Goal: Answer question/provide support: Share knowledge or assist other users

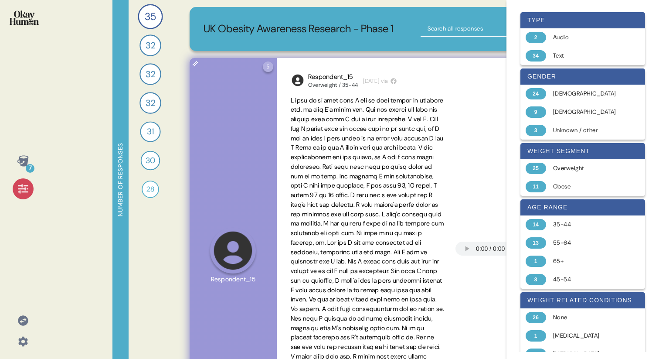
scroll to position [393, 0]
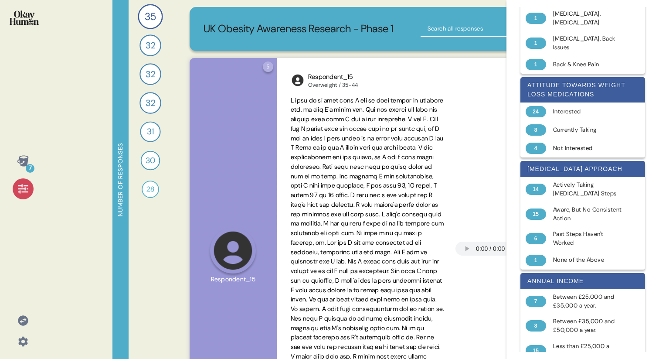
click at [18, 166] on icon at bounding box center [23, 161] width 12 height 12
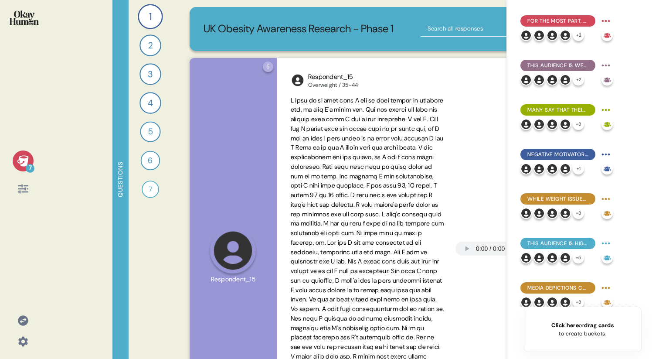
click at [15, 193] on div at bounding box center [23, 188] width 21 height 21
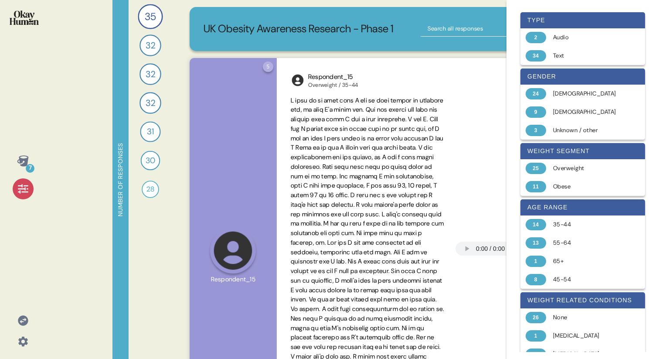
click at [22, 162] on icon at bounding box center [22, 160] width 11 height 11
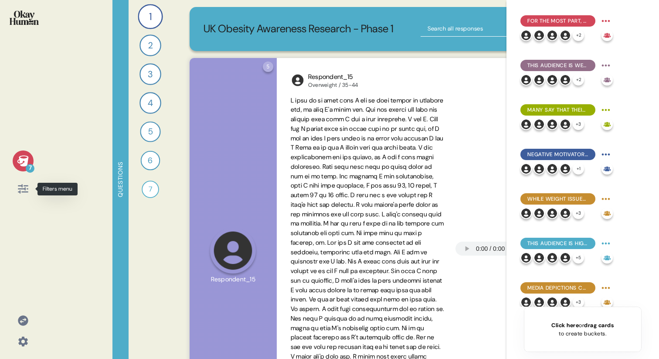
click at [22, 188] on icon at bounding box center [23, 189] width 12 height 12
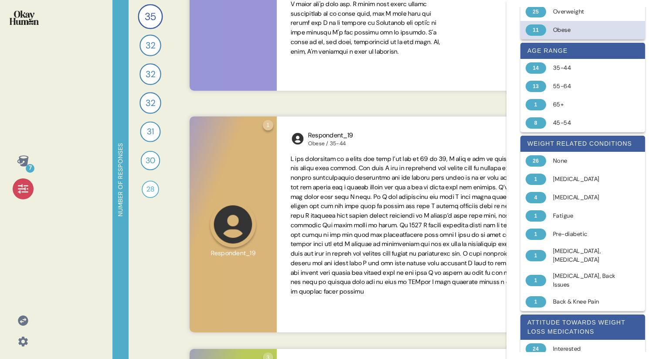
scroll to position [0, 0]
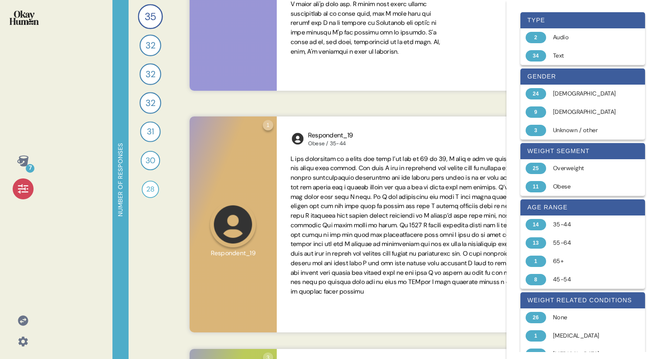
click at [22, 192] on icon at bounding box center [23, 188] width 10 height 9
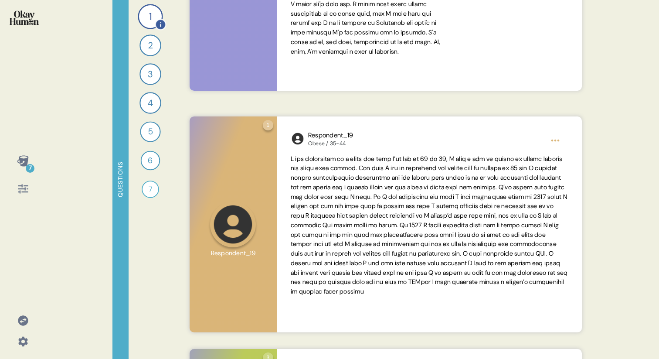
click at [146, 17] on div "1" at bounding box center [150, 16] width 25 height 25
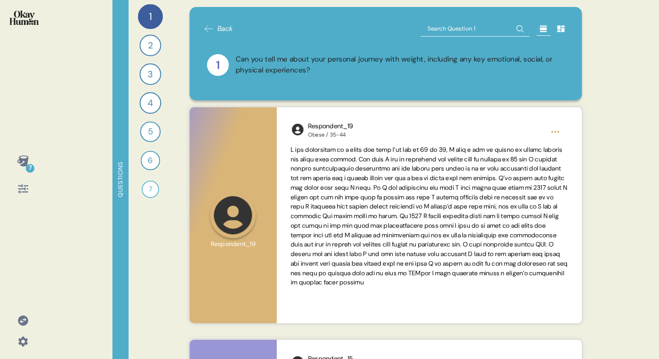
click at [453, 31] on input "text" at bounding box center [474, 29] width 109 height 16
type input "need to exercise morw"
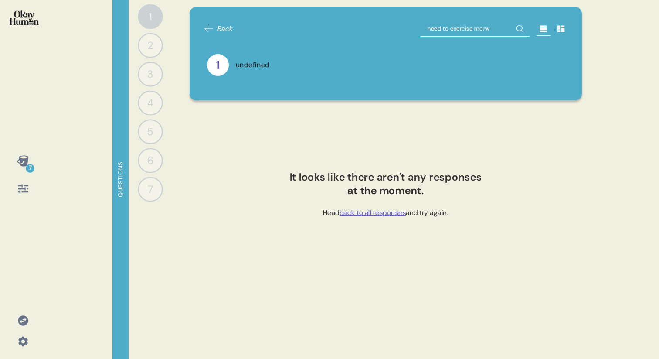
click at [493, 27] on input "need to exercise morw" at bounding box center [474, 29] width 109 height 16
type input "need to exercise more"
drag, startPoint x: 477, startPoint y: 29, endPoint x: 580, endPoint y: 37, distance: 103.6
click at [580, 37] on div "Back need to exercise more 1 undefined" at bounding box center [385, 53] width 392 height 93
type input "need to exercise"
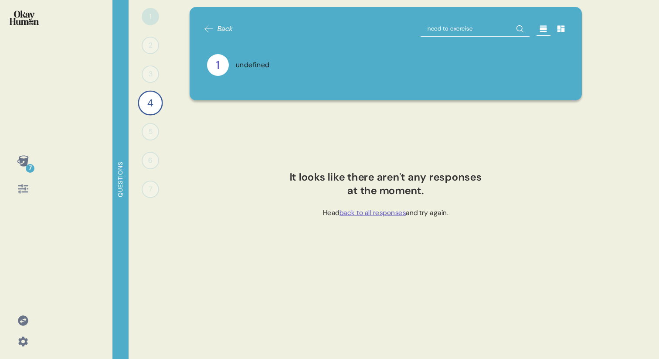
click at [216, 27] on span "Back" at bounding box center [218, 29] width 30 height 10
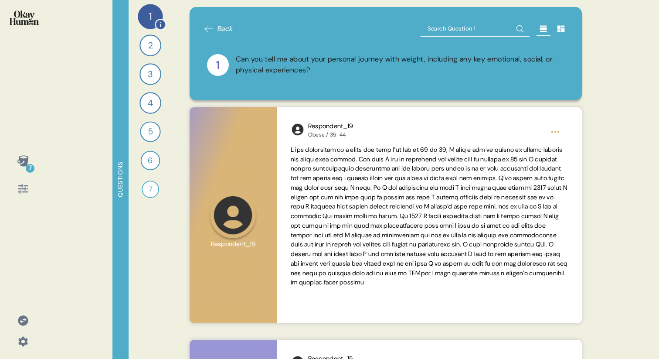
click at [152, 12] on div "1" at bounding box center [150, 16] width 25 height 25
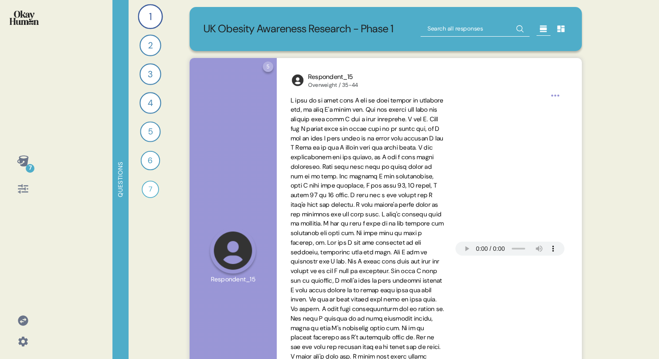
click at [441, 31] on input "text" at bounding box center [474, 29] width 109 height 16
type input "need to exercise"
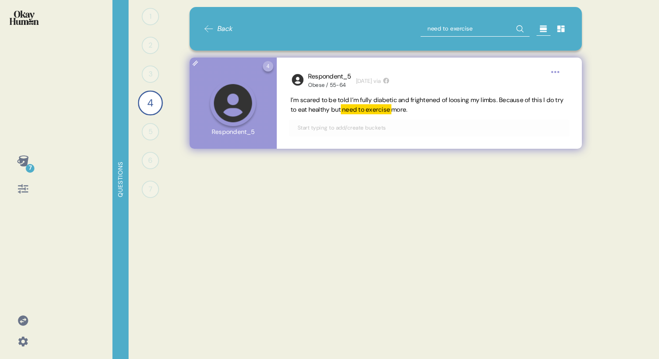
click at [239, 131] on div "4 Question four Click to view responses to this question What health risks or c…" at bounding box center [232, 103] width 87 height 91
click at [238, 98] on div "4 Question four Click to view responses to this question What health risks or c…" at bounding box center [232, 103] width 87 height 91
click at [196, 66] on icon at bounding box center [195, 63] width 12 height 12
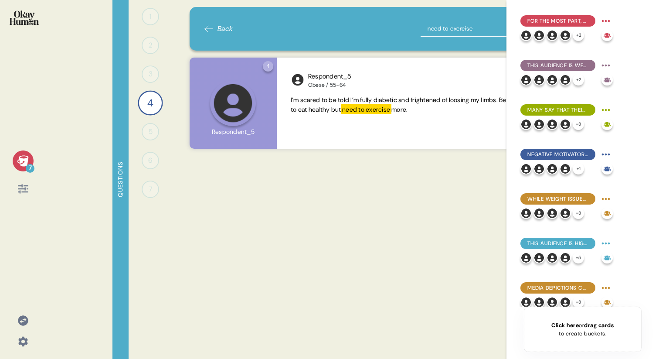
click at [172, 73] on div "Questions 1 0 Responses Responses 2 0 Responses Responses 3 0 Responses Respons…" at bounding box center [352, 179] width 480 height 359
click at [22, 159] on icon at bounding box center [22, 160] width 11 height 11
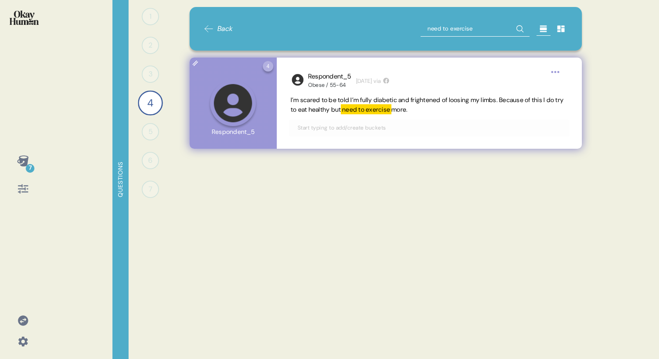
click at [558, 75] on html "7 Questions 1 0 Responses Responses 2 0 Responses Responses 3 0 Responses Respo…" at bounding box center [329, 179] width 659 height 359
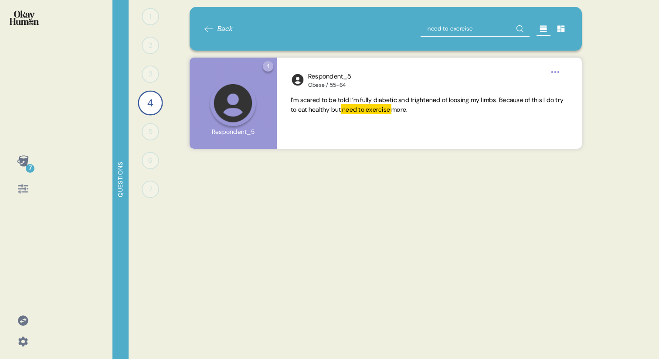
click at [450, 78] on html "7 Questions 1 0 Responses Responses 2 0 Responses Responses 3 0 Responses Respo…" at bounding box center [329, 179] width 659 height 359
click at [21, 191] on icon at bounding box center [23, 189] width 12 height 12
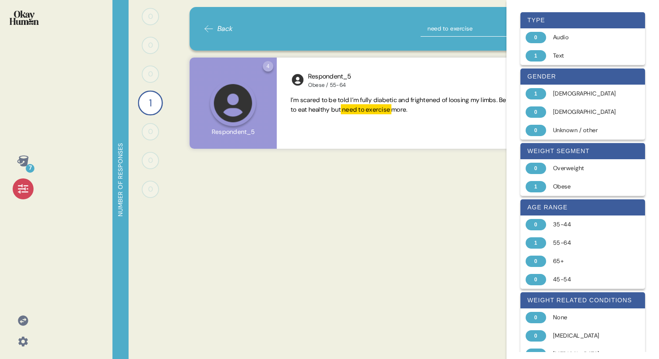
click at [372, 205] on div "Back need to exercise 4 Question four Click to view responses to this question …" at bounding box center [385, 179] width 413 height 359
click at [24, 190] on icon at bounding box center [23, 189] width 12 height 12
